Goal: Check status: Check status

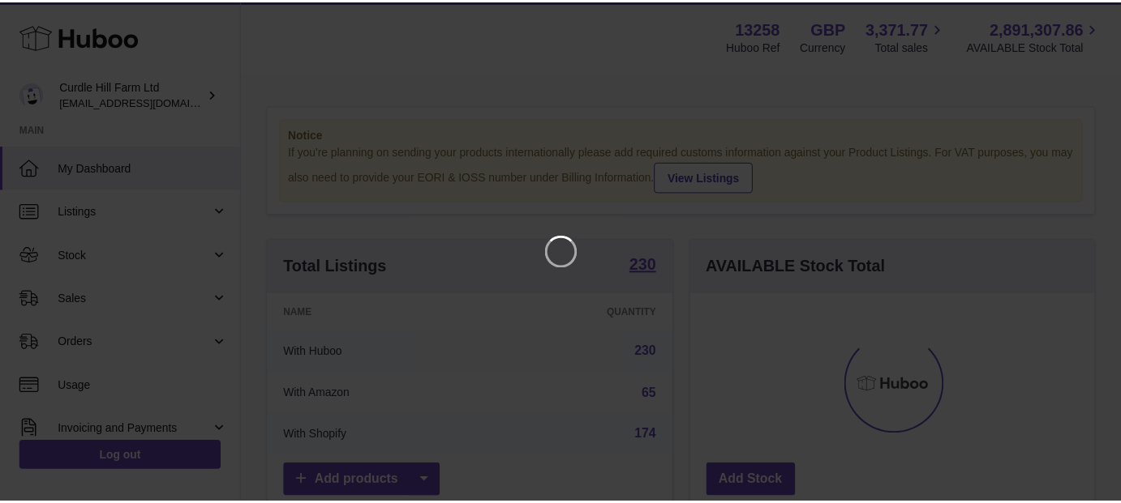
scroll to position [253, 409]
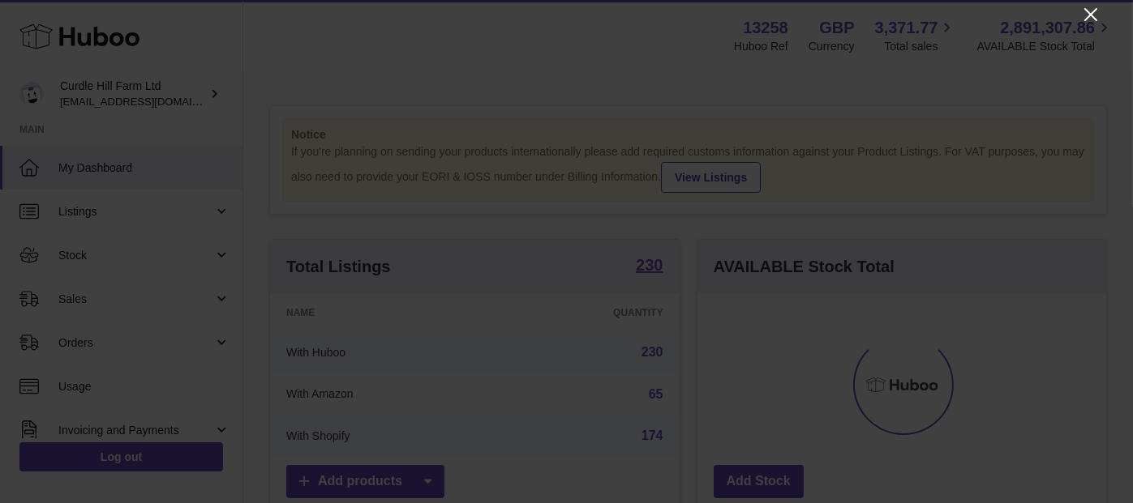
click at [1096, 7] on icon "Close" at bounding box center [1090, 14] width 19 height 19
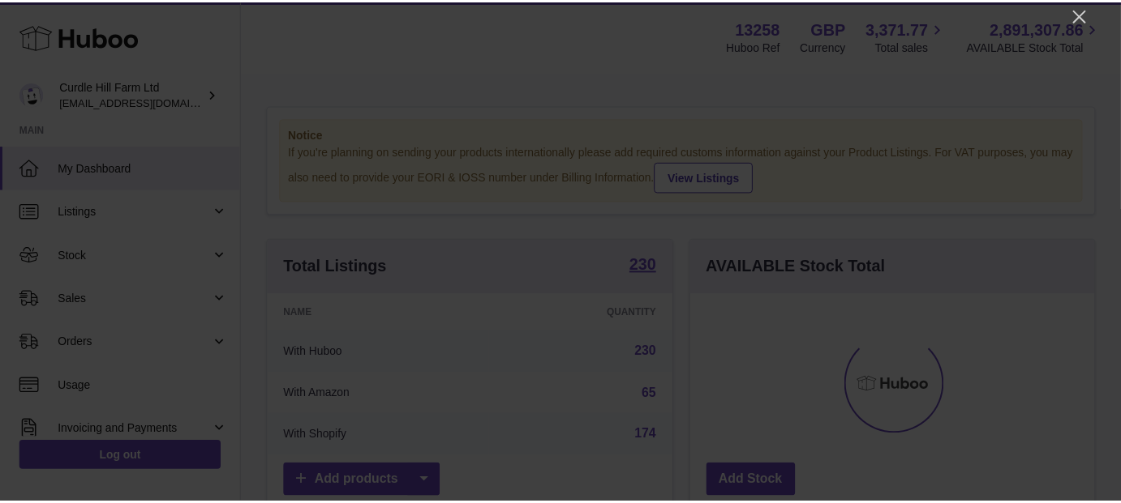
scroll to position [810529, 810378]
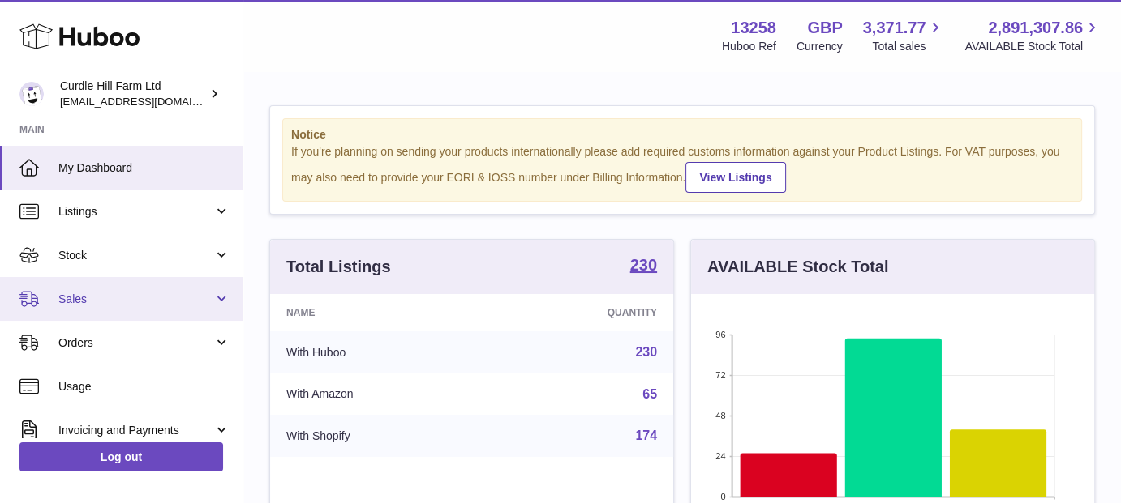
click at [157, 303] on span "Sales" at bounding box center [135, 299] width 155 height 15
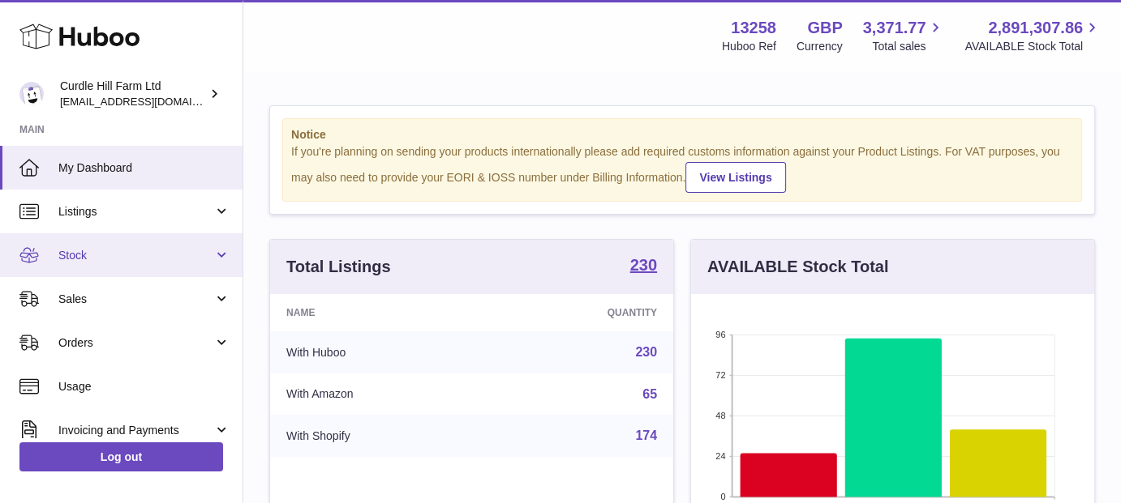
click at [147, 259] on span "Stock" at bounding box center [135, 255] width 155 height 15
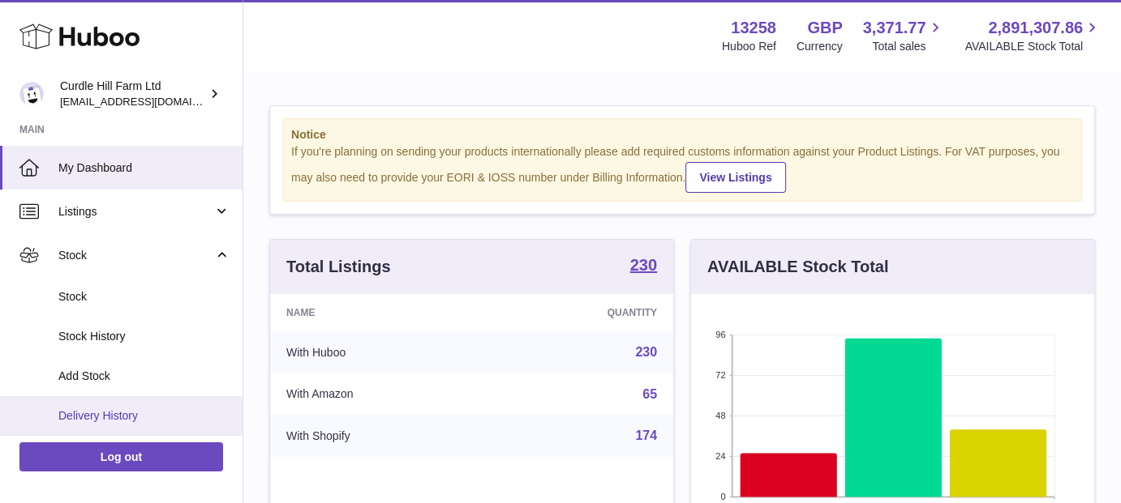
click at [173, 418] on span "Delivery History" at bounding box center [144, 416] width 172 height 15
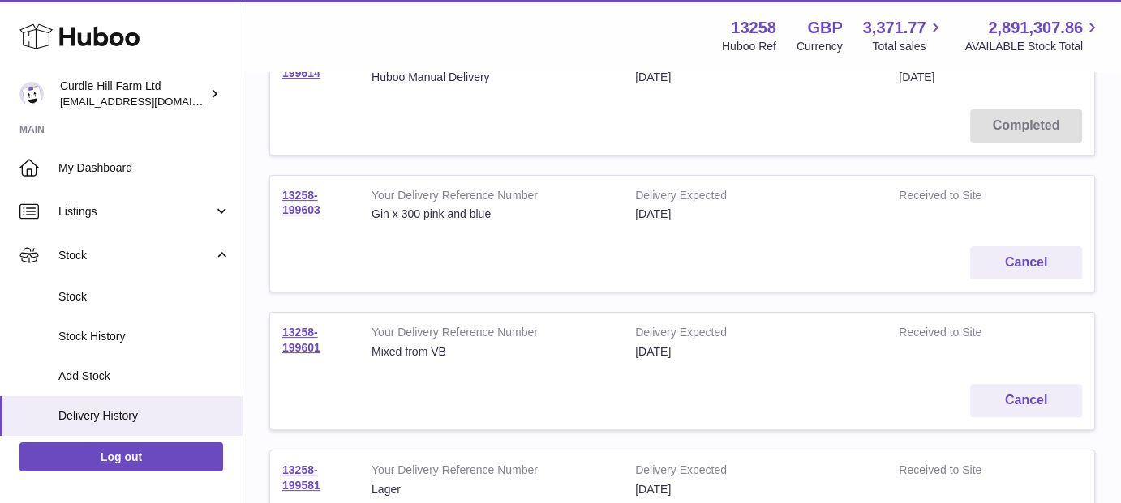
scroll to position [432, 0]
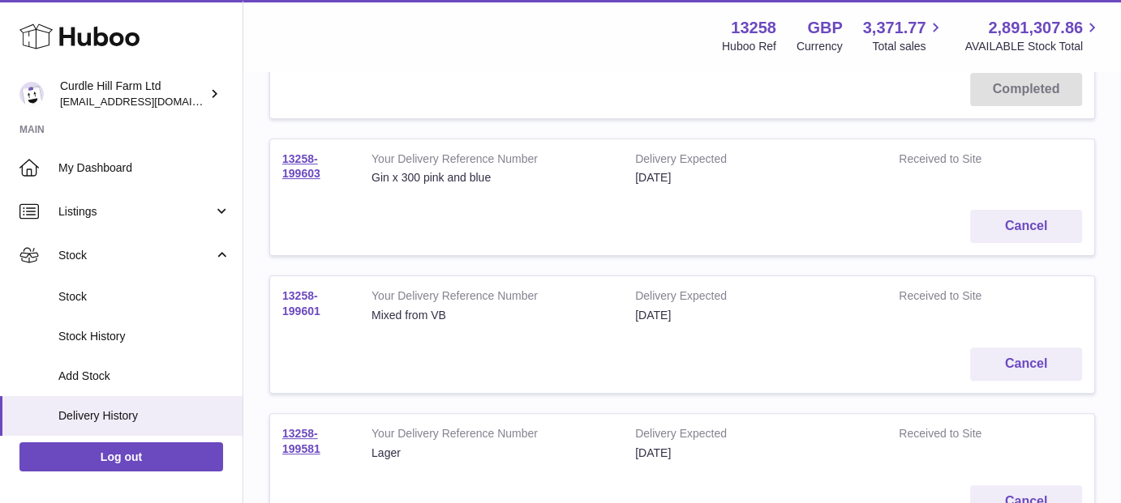
click at [307, 307] on link "13258-199601" at bounding box center [301, 303] width 38 height 28
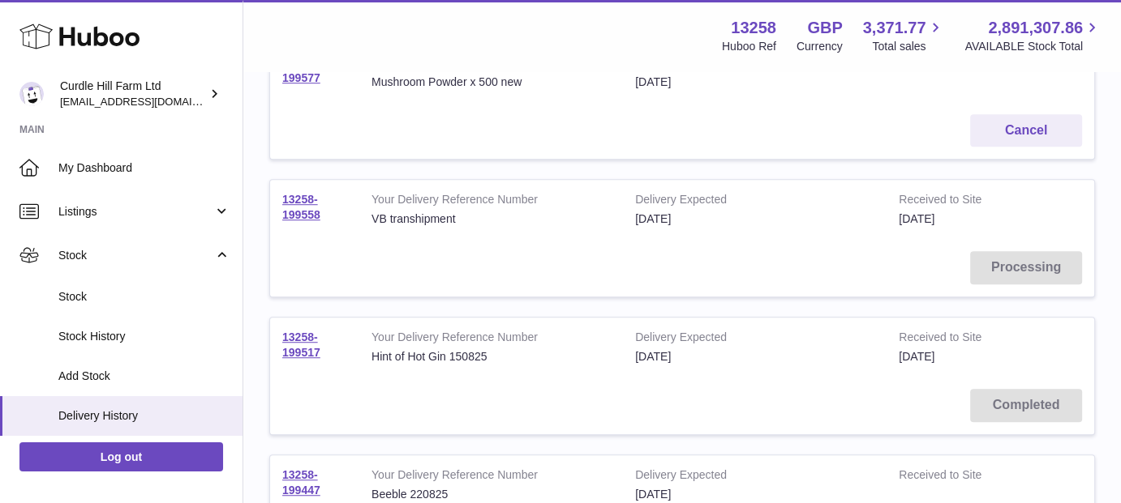
scroll to position [1081, 0]
click at [302, 207] on link "13258-199558" at bounding box center [301, 205] width 38 height 28
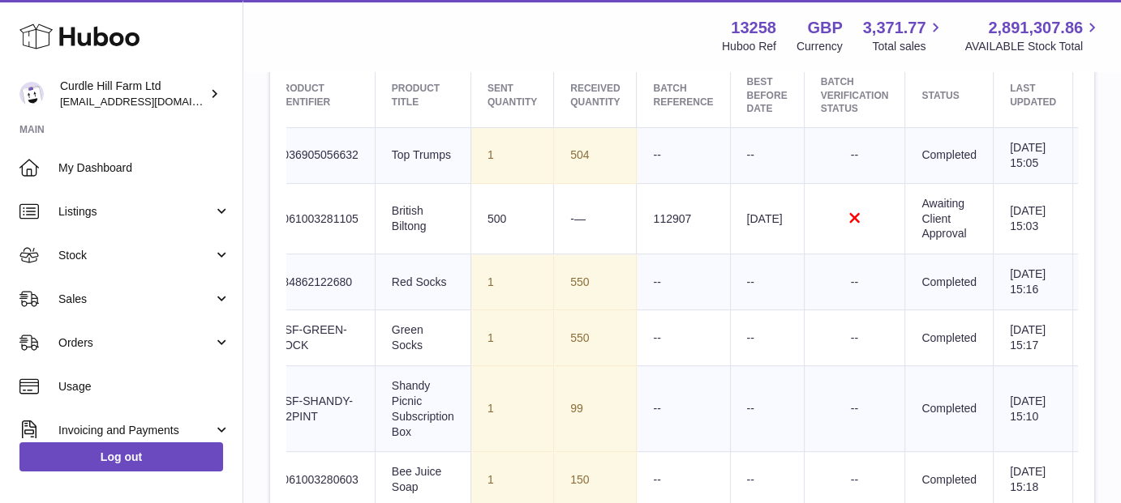
scroll to position [0, 226]
